Goal: Task Accomplishment & Management: Use online tool/utility

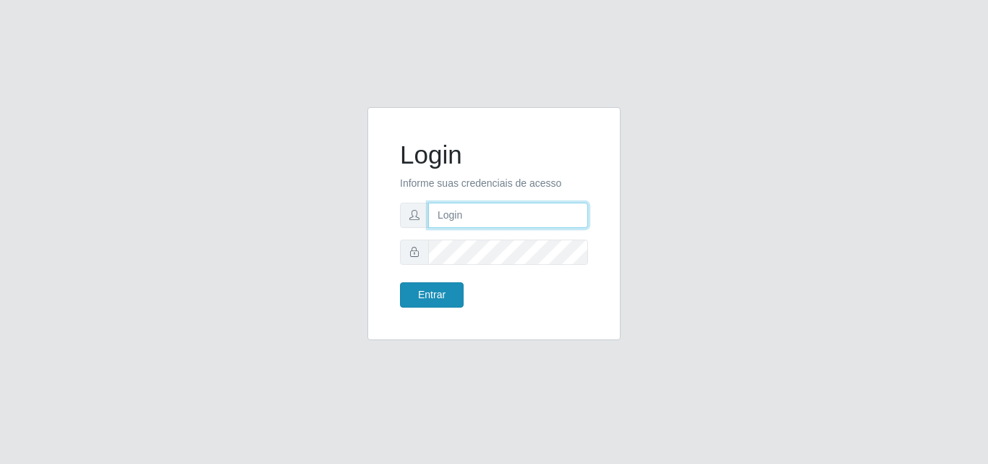
type input "[EMAIL_ADDRESS][DOMAIN_NAME]"
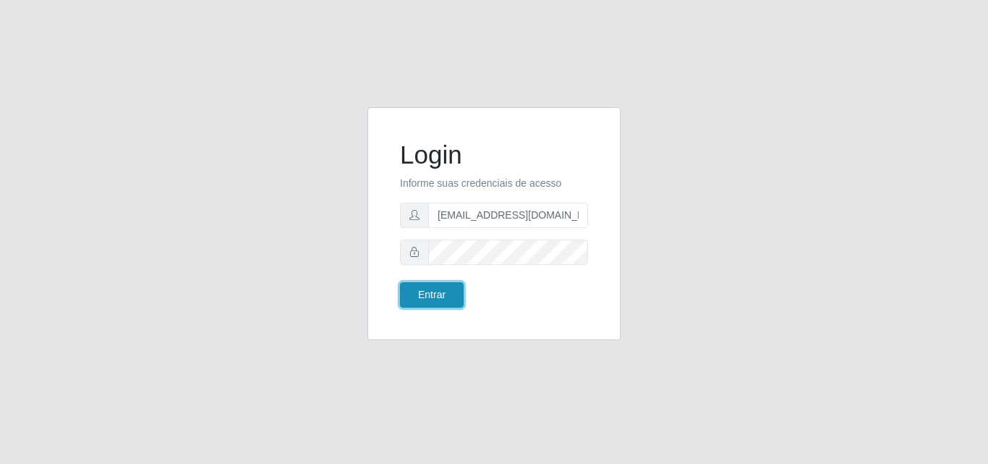
click at [430, 302] on button "Entrar" at bounding box center [432, 294] width 64 height 25
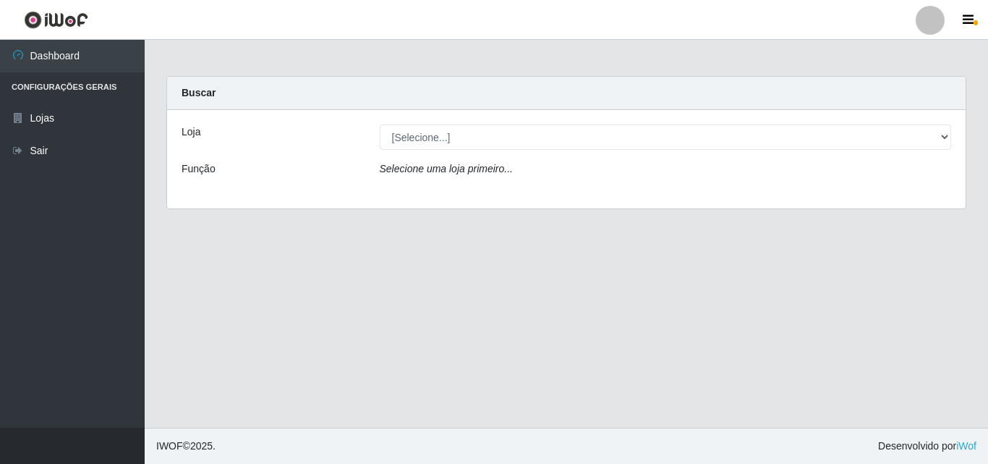
click at [540, 93] on div "Buscar" at bounding box center [566, 93] width 798 height 33
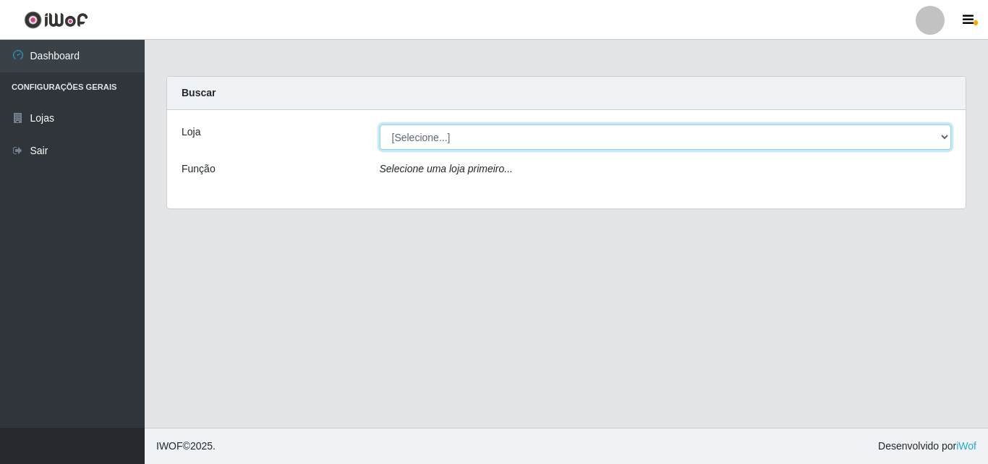
click at [547, 137] on select "[Selecione...] Rede Potiguar 1 - Macaíba" at bounding box center [666, 136] width 572 height 25
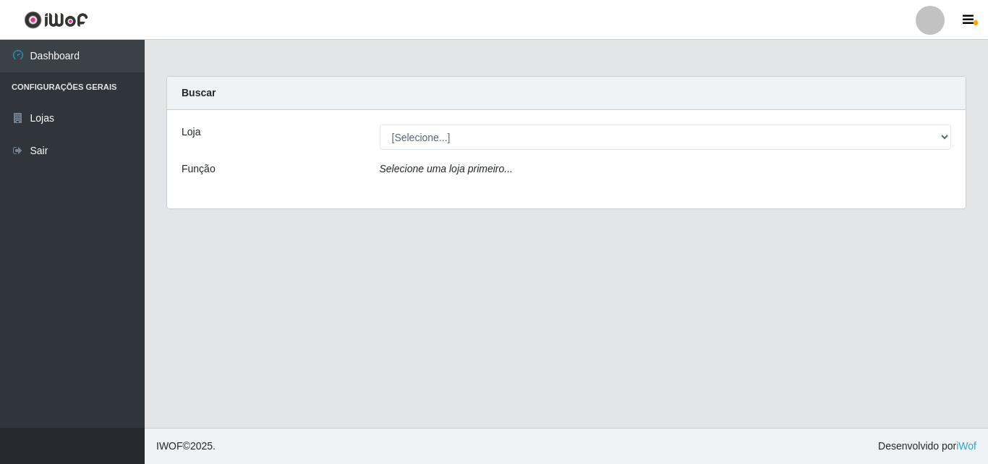
click at [509, 190] on div "Loja [Selecione...] Rede Potiguar 1 - Macaíba Função Selecione uma loja primeir…" at bounding box center [566, 159] width 798 height 98
click at [823, 179] on div "Selecione uma loja primeiro..." at bounding box center [666, 171] width 594 height 21
click at [487, 170] on icon "Selecione uma loja primeiro..." at bounding box center [446, 169] width 133 height 12
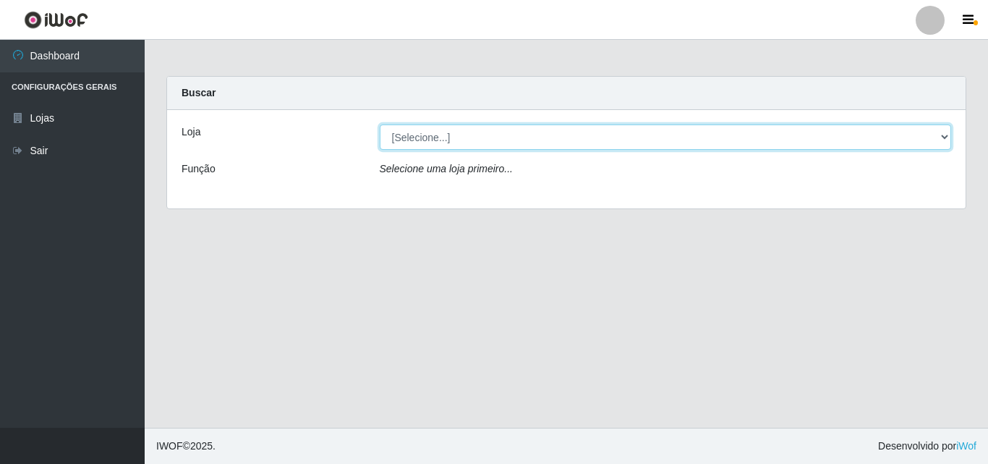
click at [498, 144] on select "[Selecione...] Rede Potiguar 1 - Macaíba" at bounding box center [666, 136] width 572 height 25
select select "100"
click at [380, 124] on select "[Selecione...] Rede Potiguar 1 - Macaíba" at bounding box center [666, 136] width 572 height 25
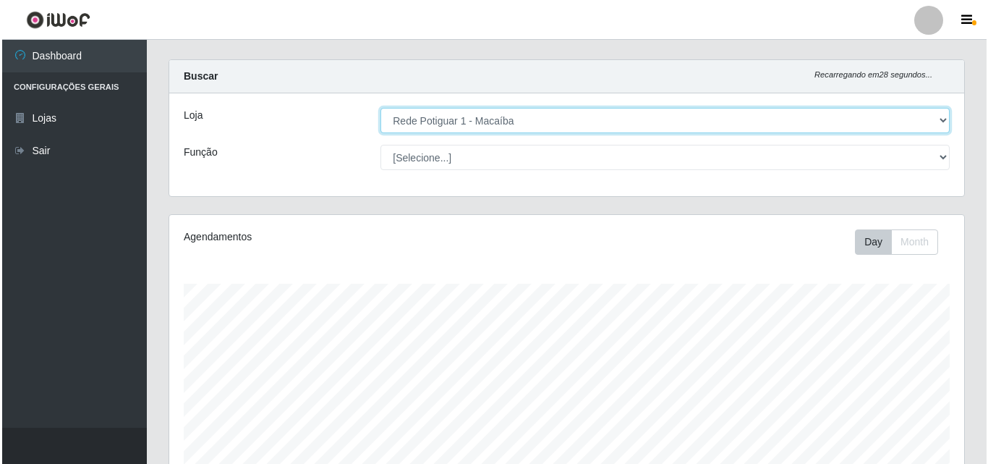
scroll to position [315, 0]
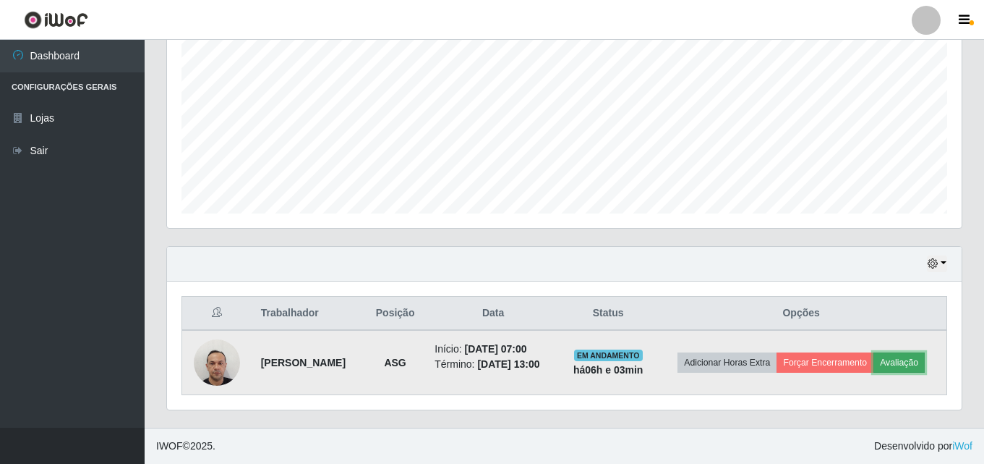
click at [874, 369] on button "Avaliação" at bounding box center [899, 362] width 51 height 20
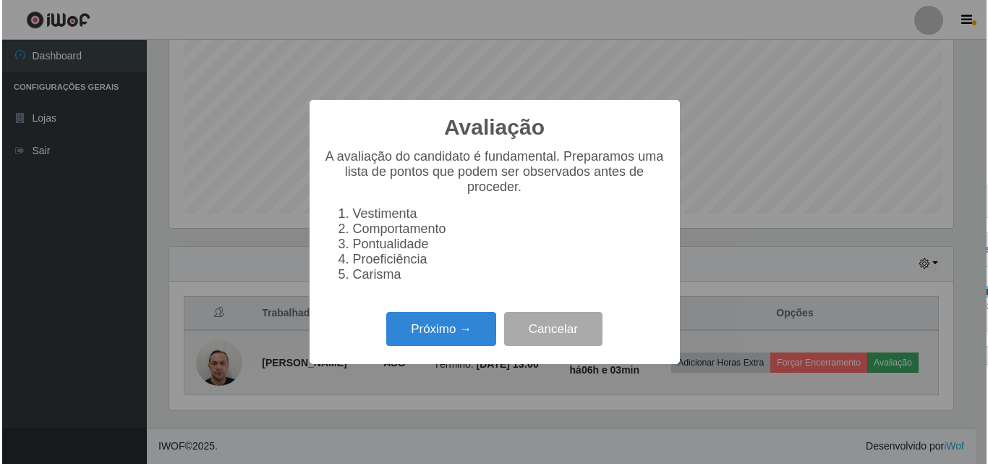
scroll to position [300, 787]
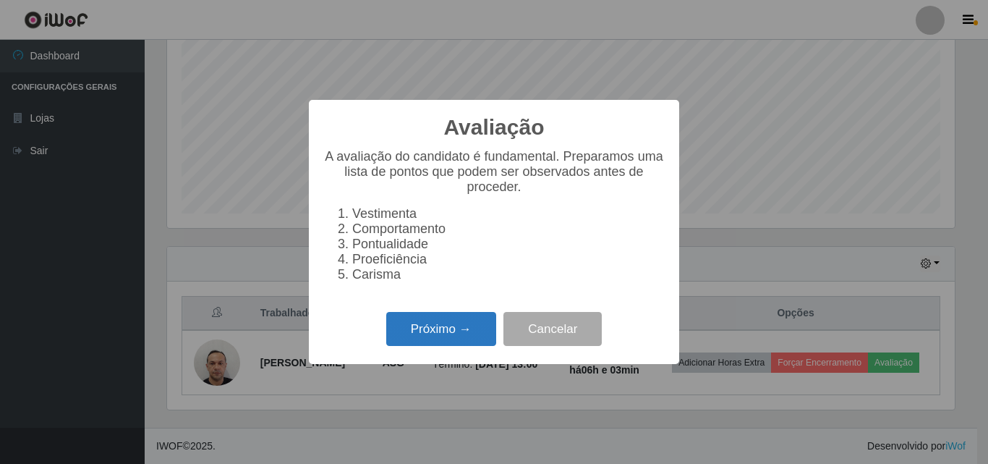
click at [446, 337] on button "Próximo →" at bounding box center [441, 329] width 110 height 34
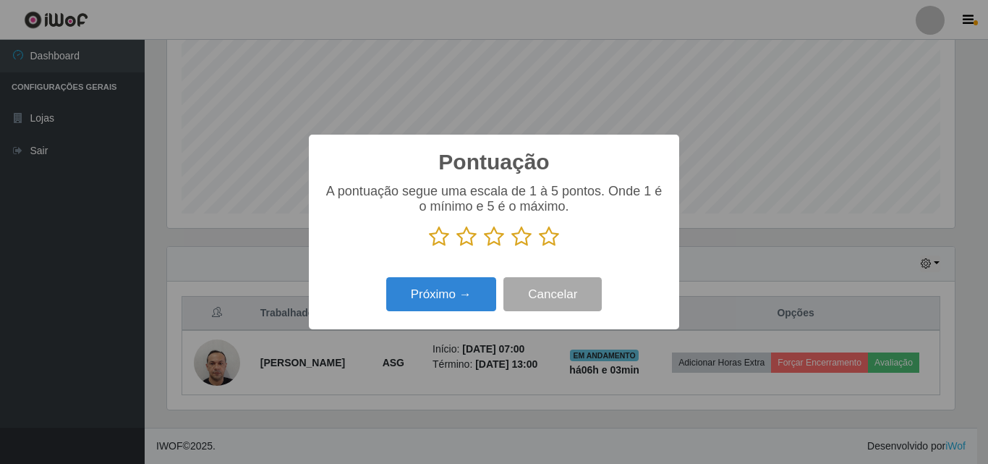
click at [549, 240] on icon at bounding box center [549, 237] width 20 height 22
click at [539, 247] on input "radio" at bounding box center [539, 247] width 0 height 0
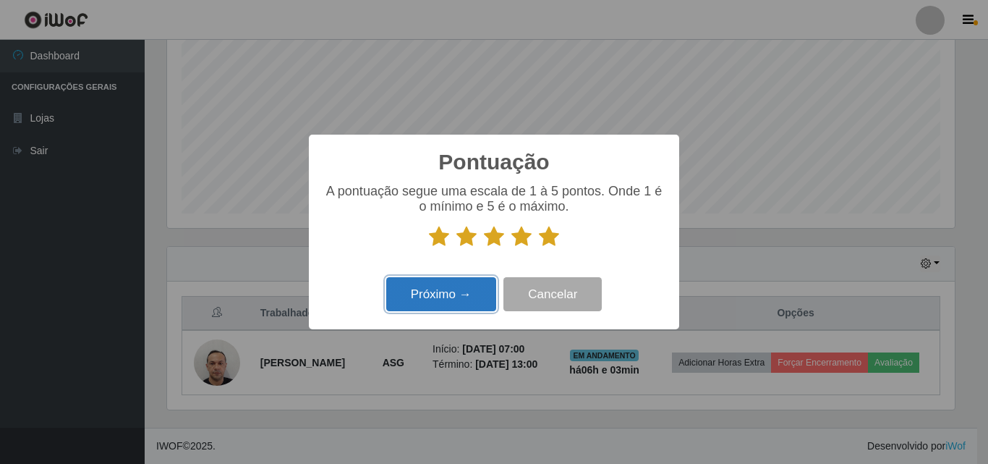
click at [459, 297] on button "Próximo →" at bounding box center [441, 294] width 110 height 34
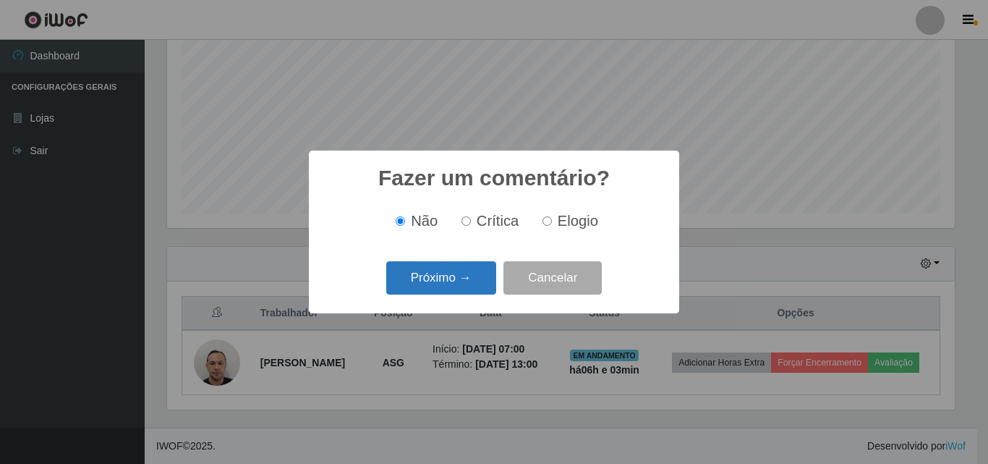
click at [432, 279] on button "Próximo →" at bounding box center [441, 278] width 110 height 34
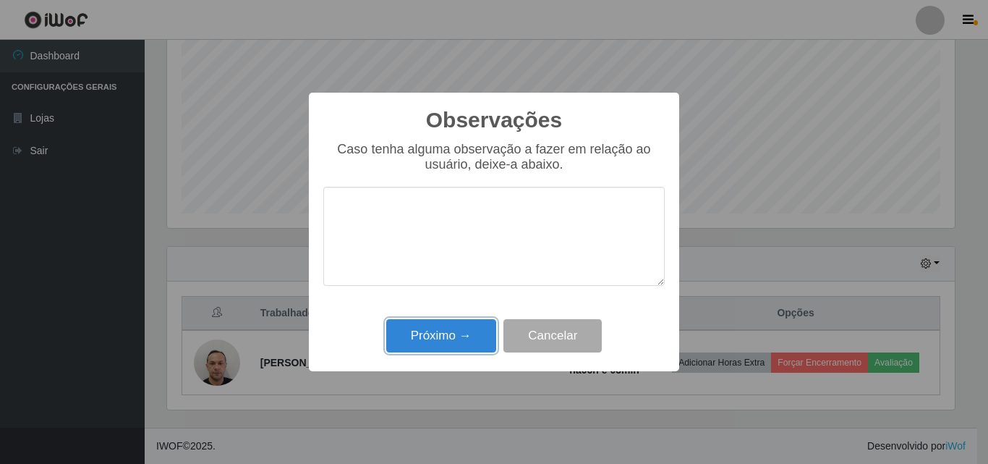
drag, startPoint x: 448, startPoint y: 330, endPoint x: 463, endPoint y: 337, distance: 16.5
click at [448, 333] on button "Próximo →" at bounding box center [441, 336] width 110 height 34
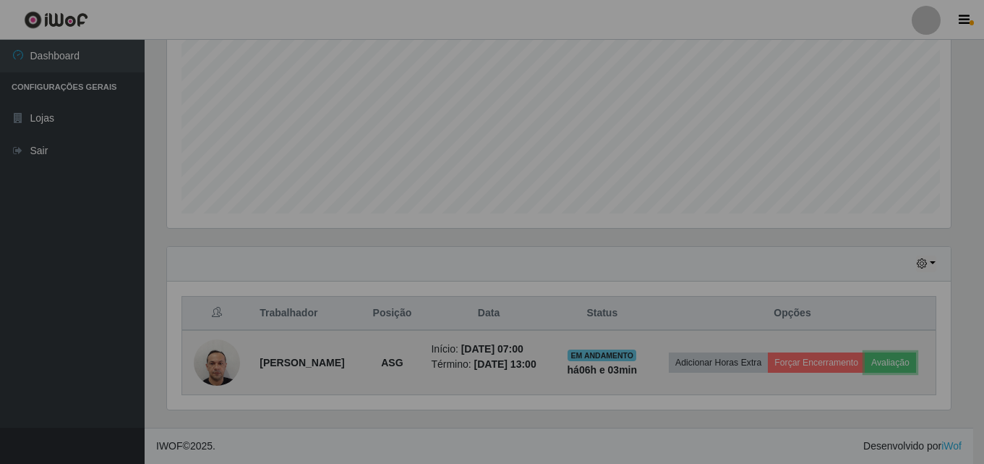
scroll to position [300, 795]
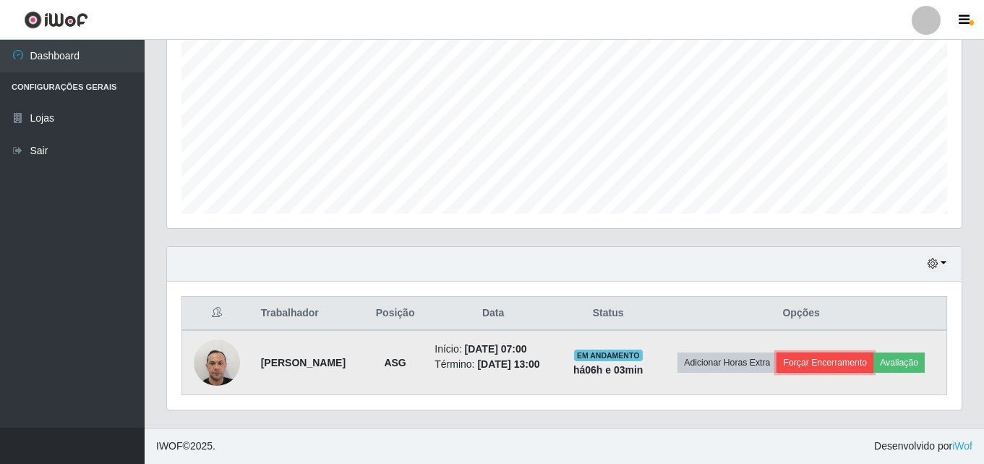
click at [845, 352] on button "Forçar Encerramento" at bounding box center [825, 362] width 97 height 20
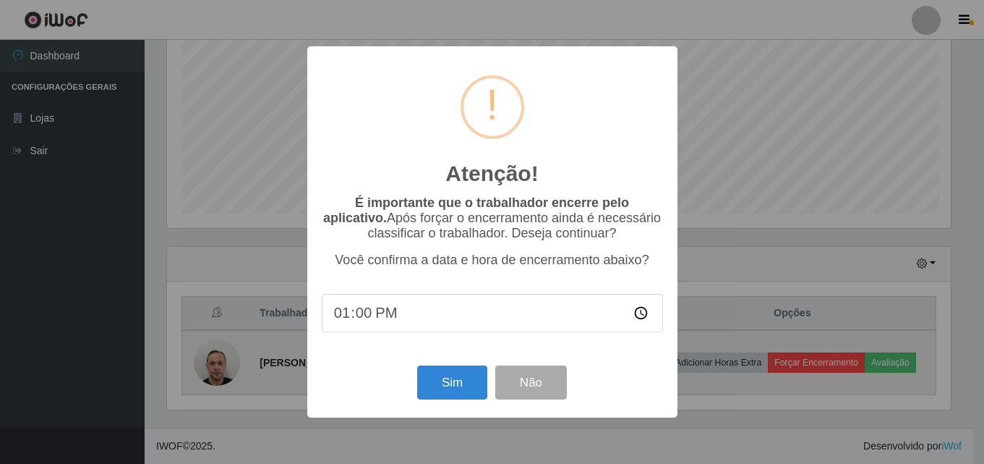
scroll to position [300, 787]
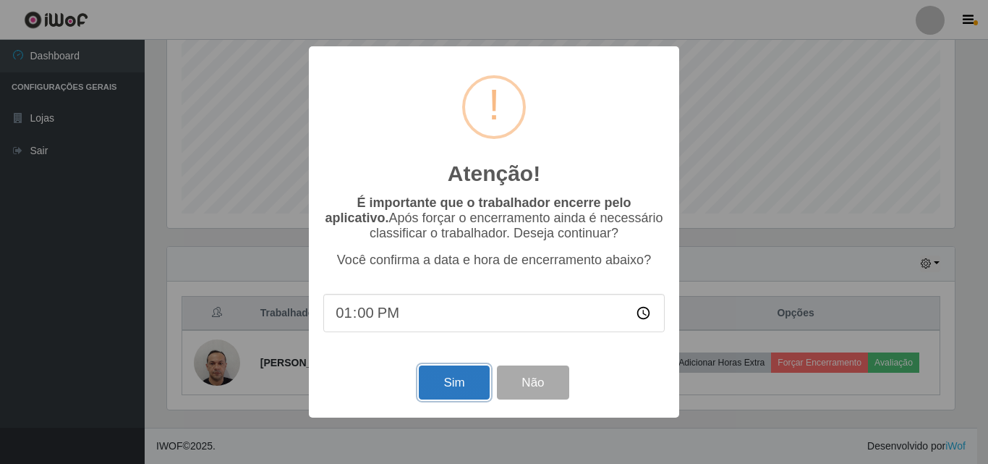
click at [448, 384] on button "Sim" at bounding box center [454, 382] width 70 height 34
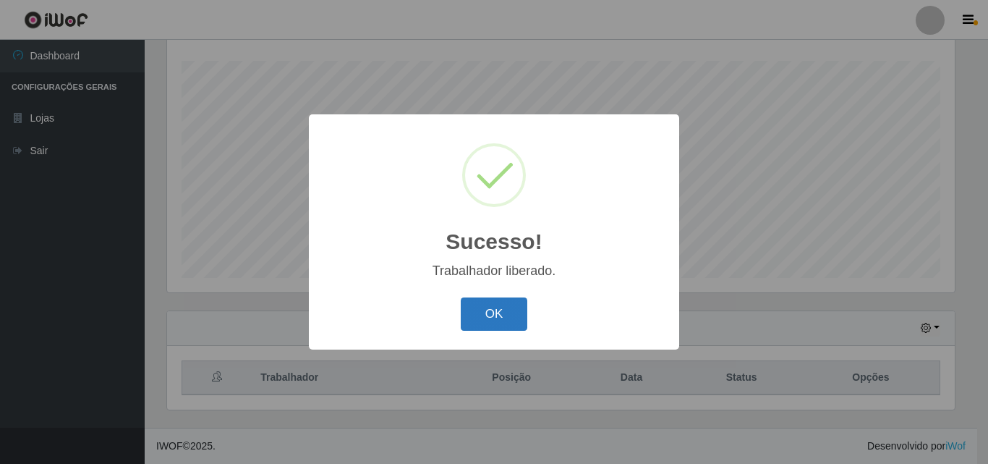
click at [493, 298] on button "OK" at bounding box center [494, 314] width 67 height 34
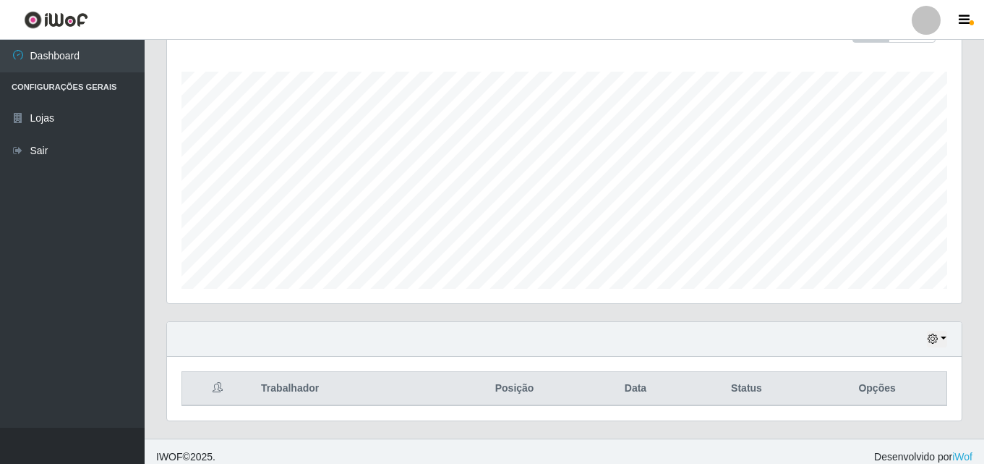
scroll to position [239, 0]
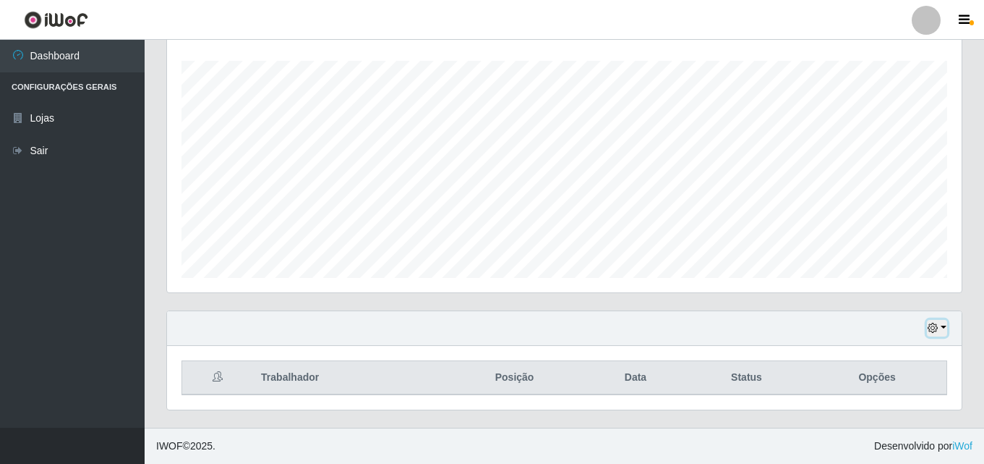
click at [944, 329] on button "button" at bounding box center [937, 328] width 20 height 17
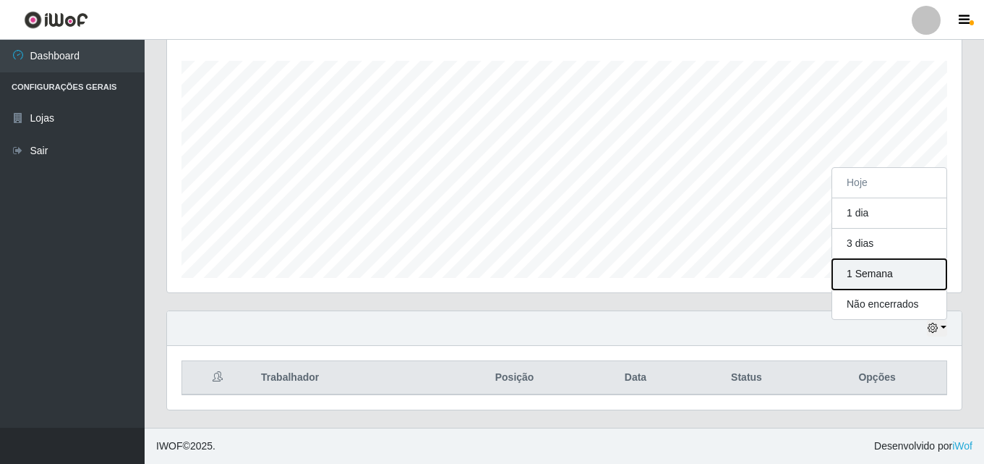
click at [876, 270] on button "1 Semana" at bounding box center [889, 274] width 114 height 30
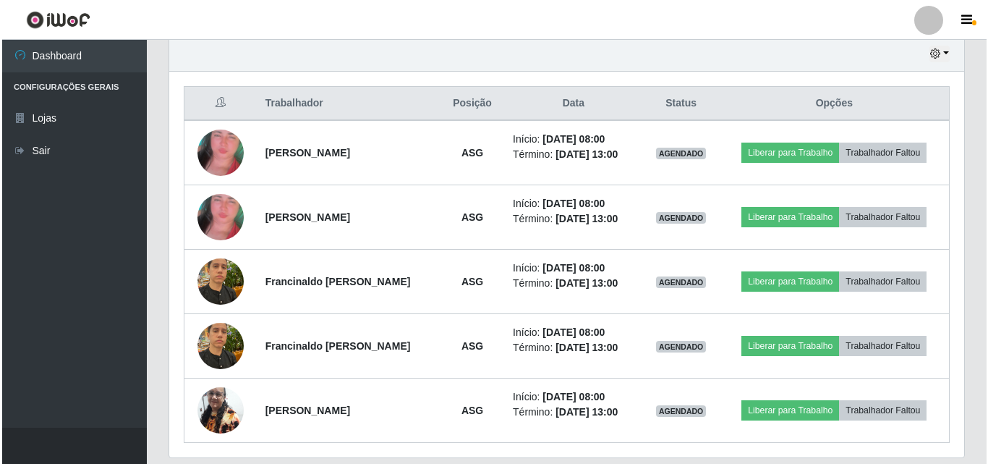
scroll to position [561, 0]
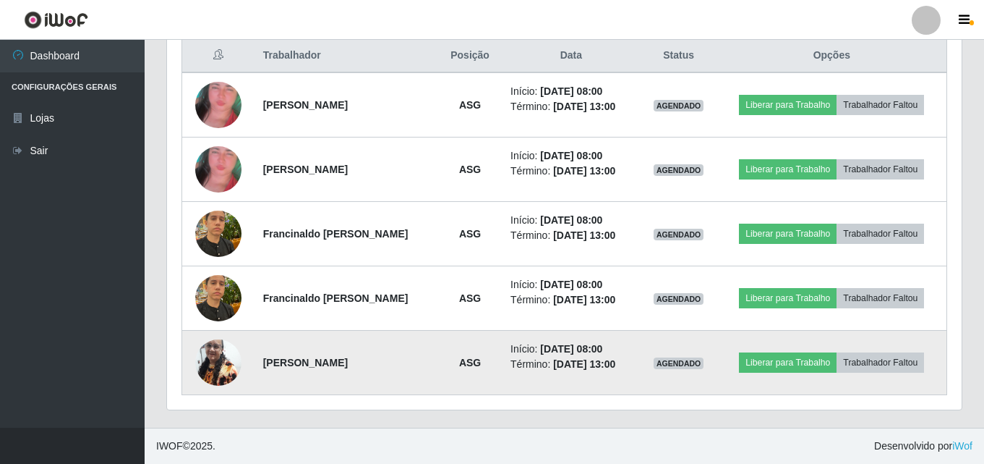
click at [218, 362] on img at bounding box center [218, 361] width 46 height 61
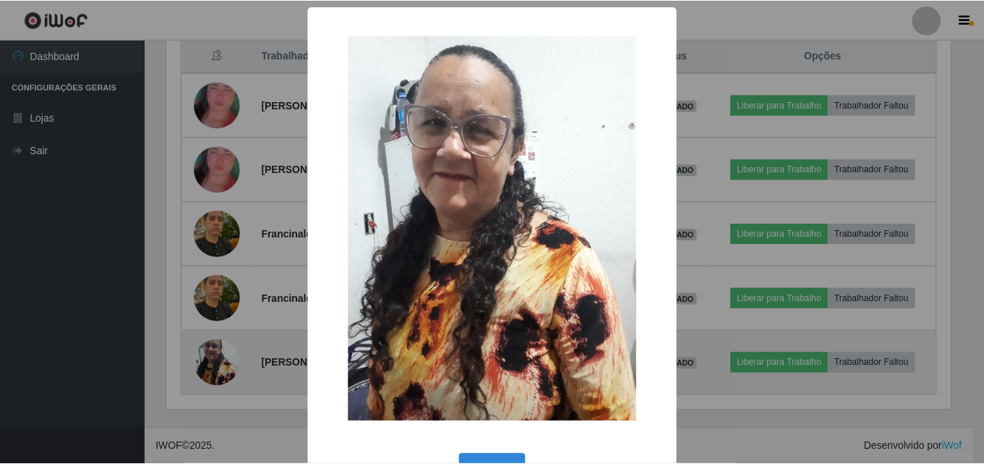
scroll to position [300, 787]
click at [218, 362] on div "× OK Cancel" at bounding box center [494, 232] width 988 height 464
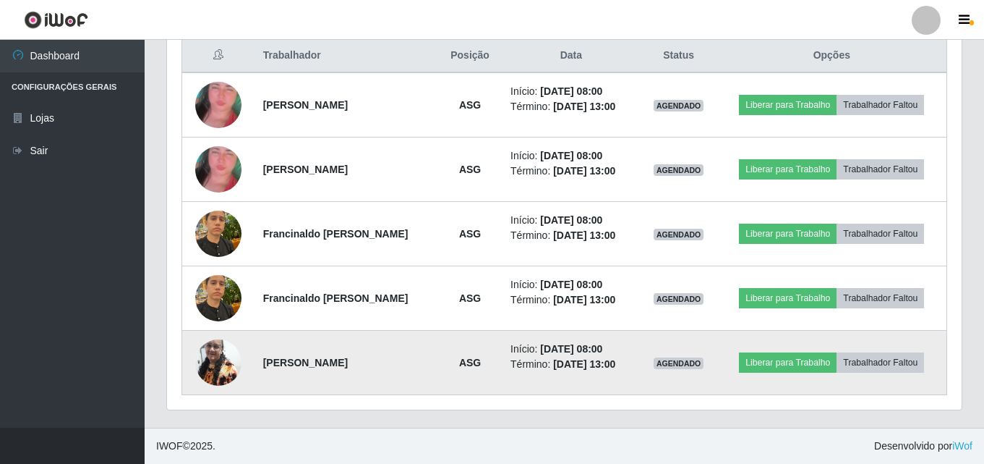
scroll to position [300, 795]
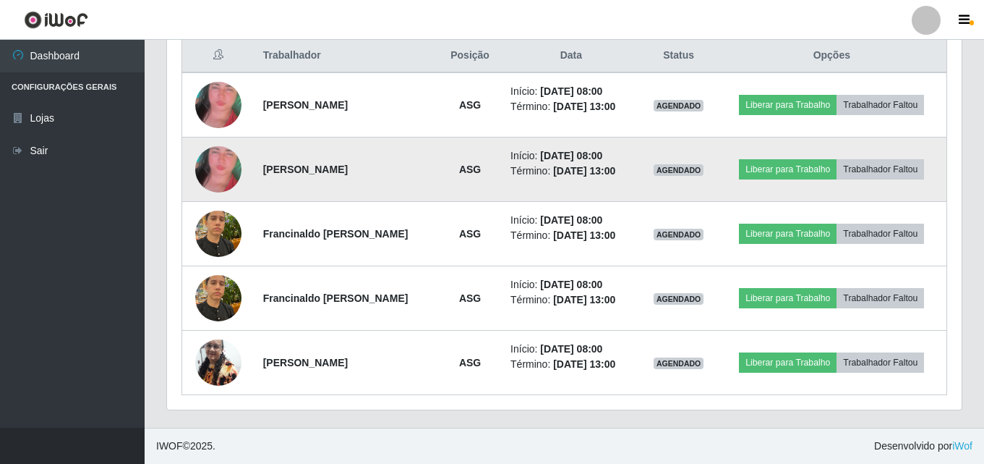
click at [223, 166] on img at bounding box center [218, 169] width 46 height 98
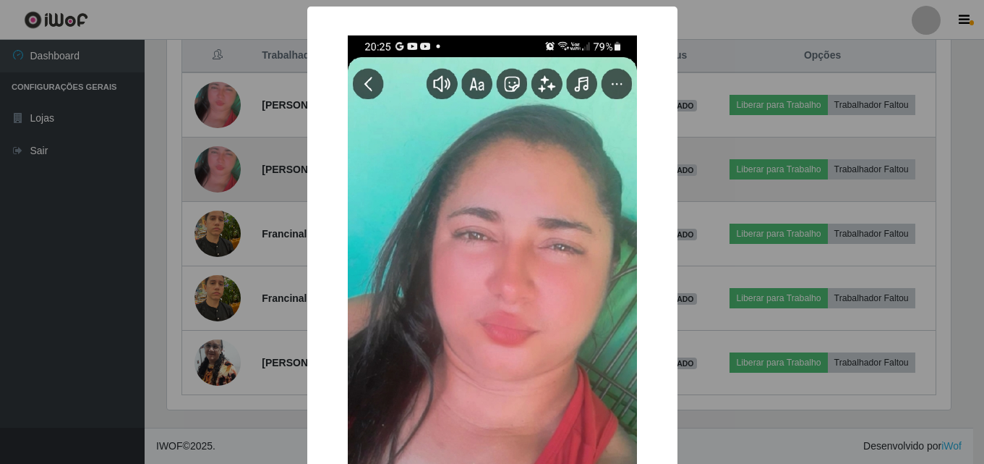
scroll to position [300, 787]
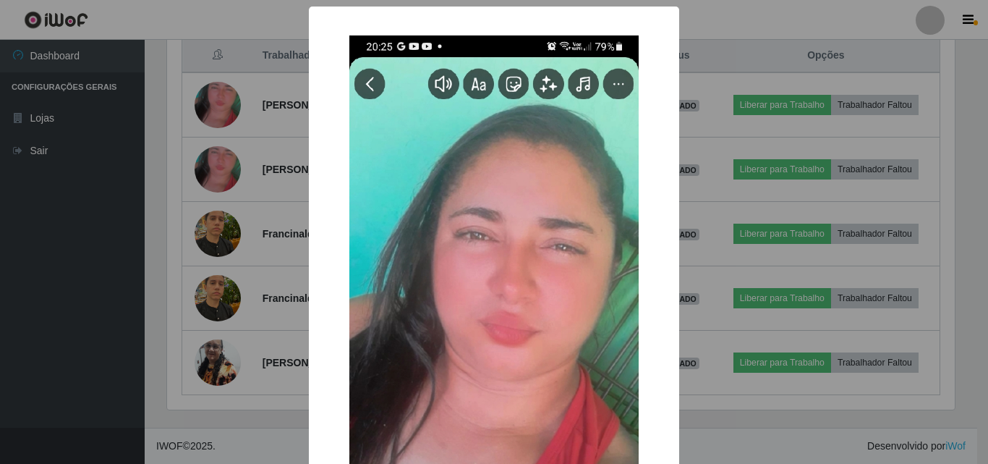
click at [223, 166] on div "× OK Cancel" at bounding box center [494, 232] width 988 height 464
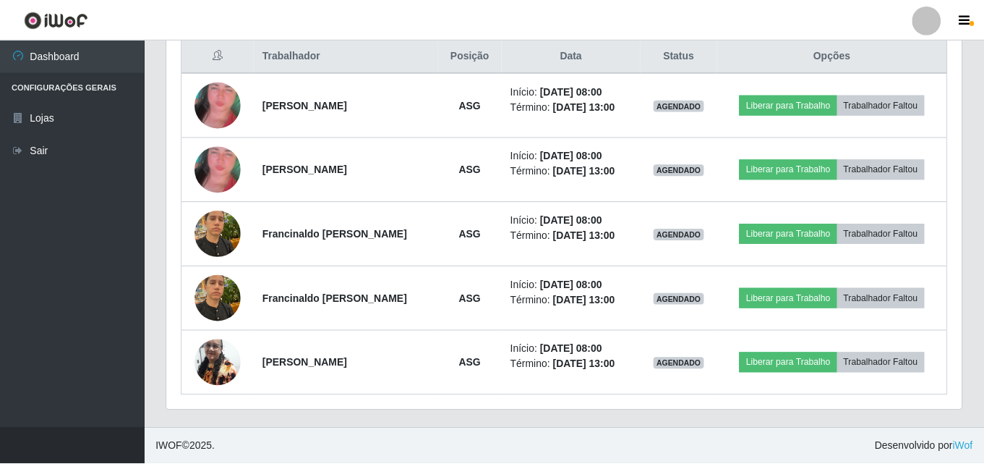
scroll to position [0, 0]
